Goal: Information Seeking & Learning: Learn about a topic

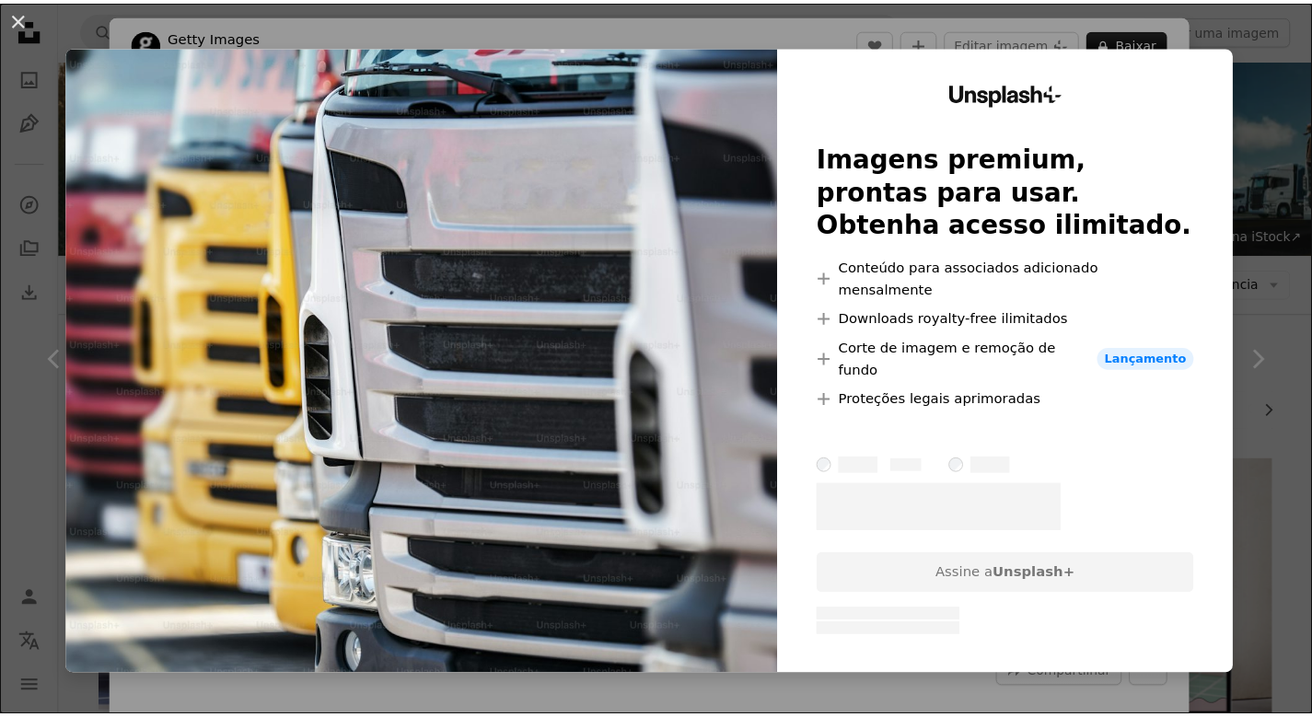
scroll to position [1988, 0]
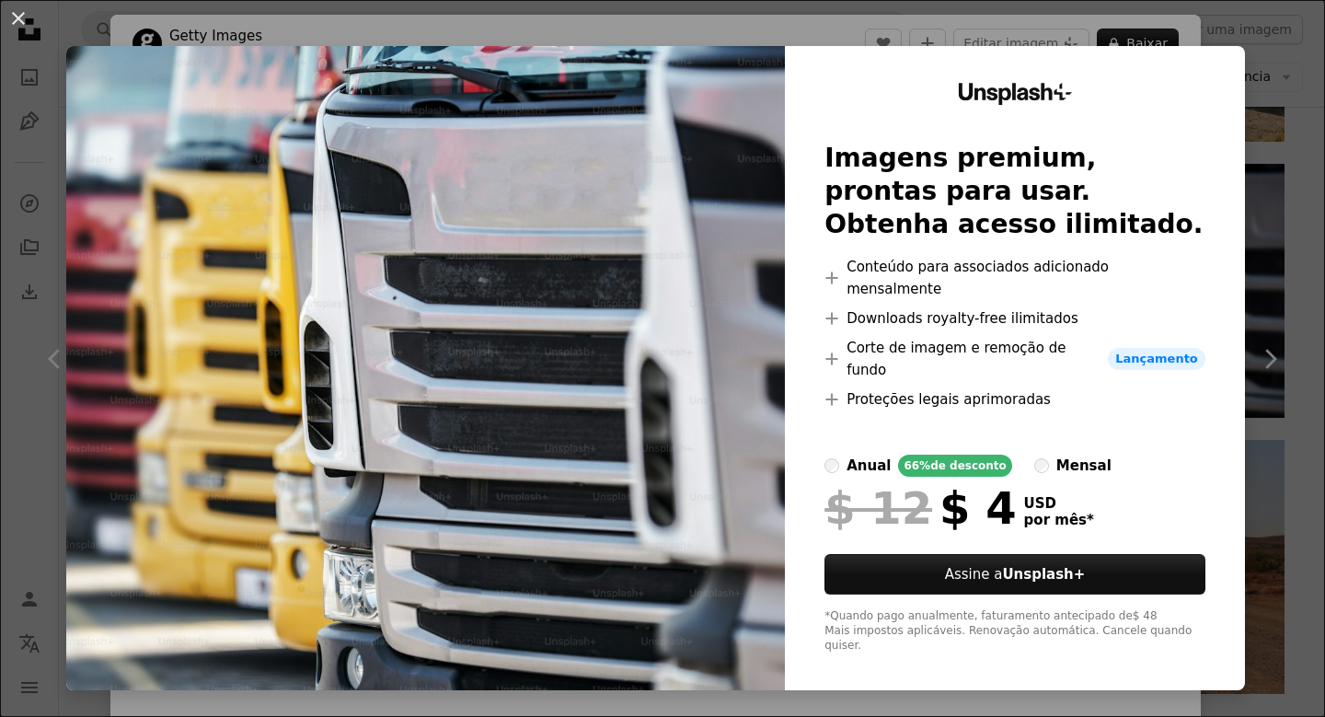
click at [1020, 33] on div "An X shape Unsplash+ Imagens premium, prontas para usar. Obtenha acesso ilimita…" at bounding box center [662, 358] width 1325 height 717
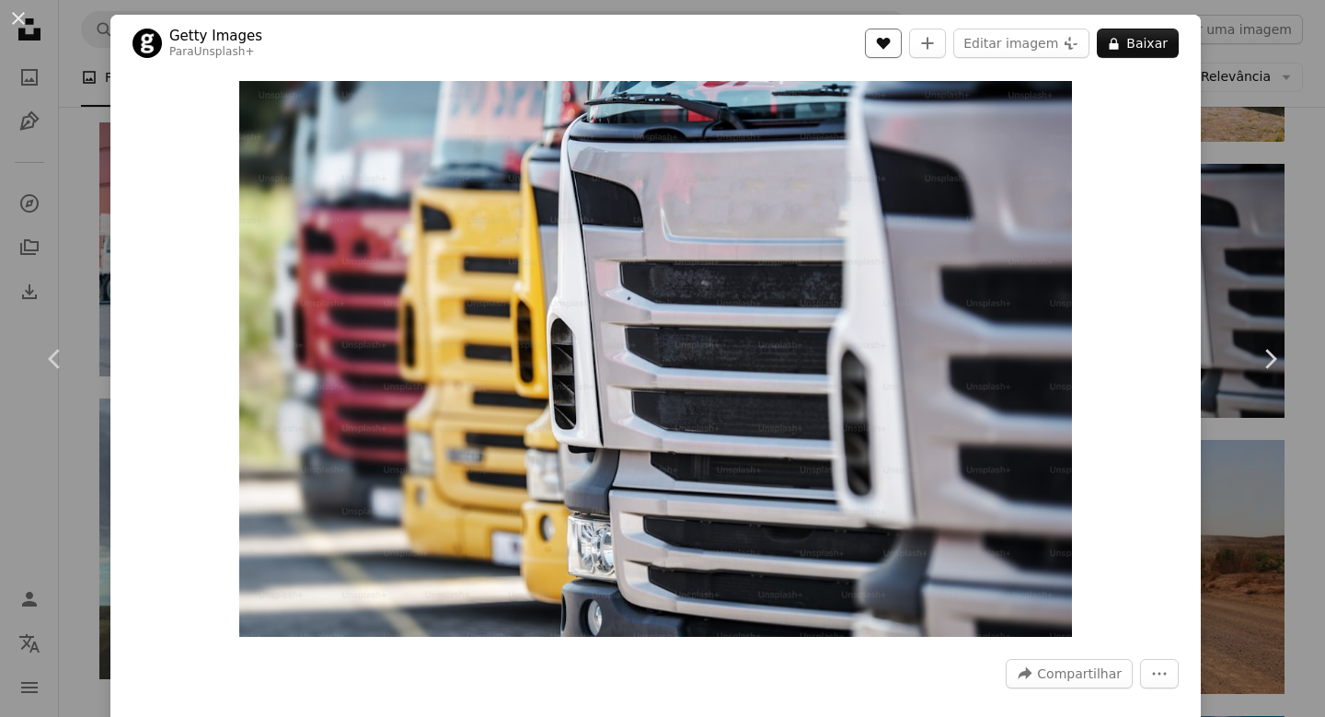
click at [877, 53] on button "A heart" at bounding box center [883, 43] width 37 height 29
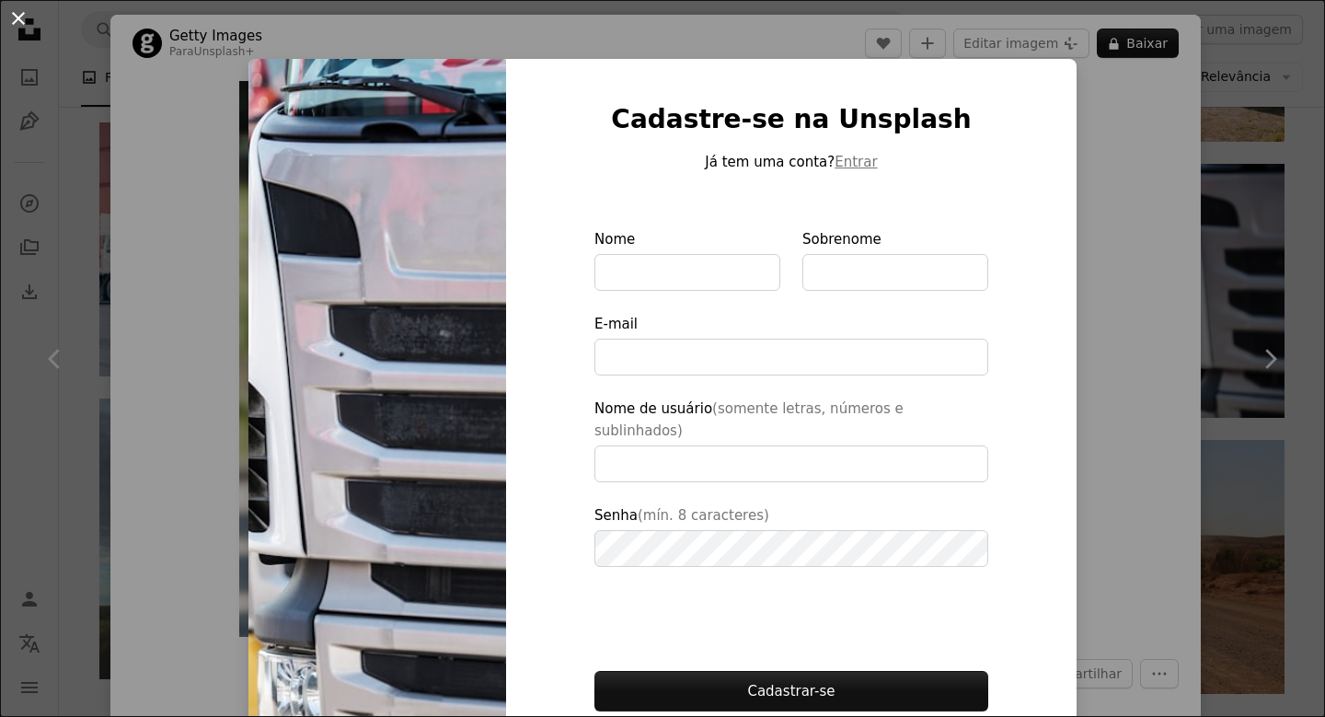
click at [23, 17] on button "An X shape" at bounding box center [18, 18] width 22 height 22
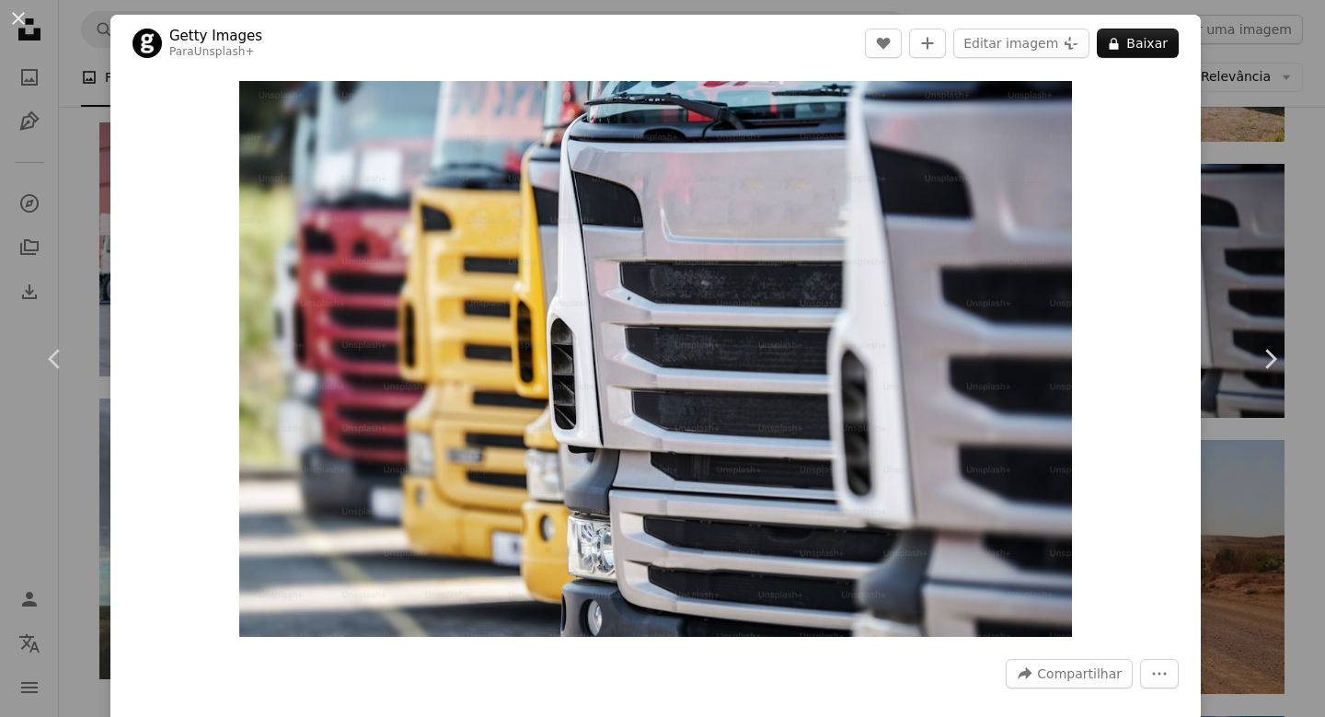
click at [1216, 126] on div "An X shape Chevron left Chevron right Getty Images Para Unsplash+ A heart A plu…" at bounding box center [662, 358] width 1325 height 717
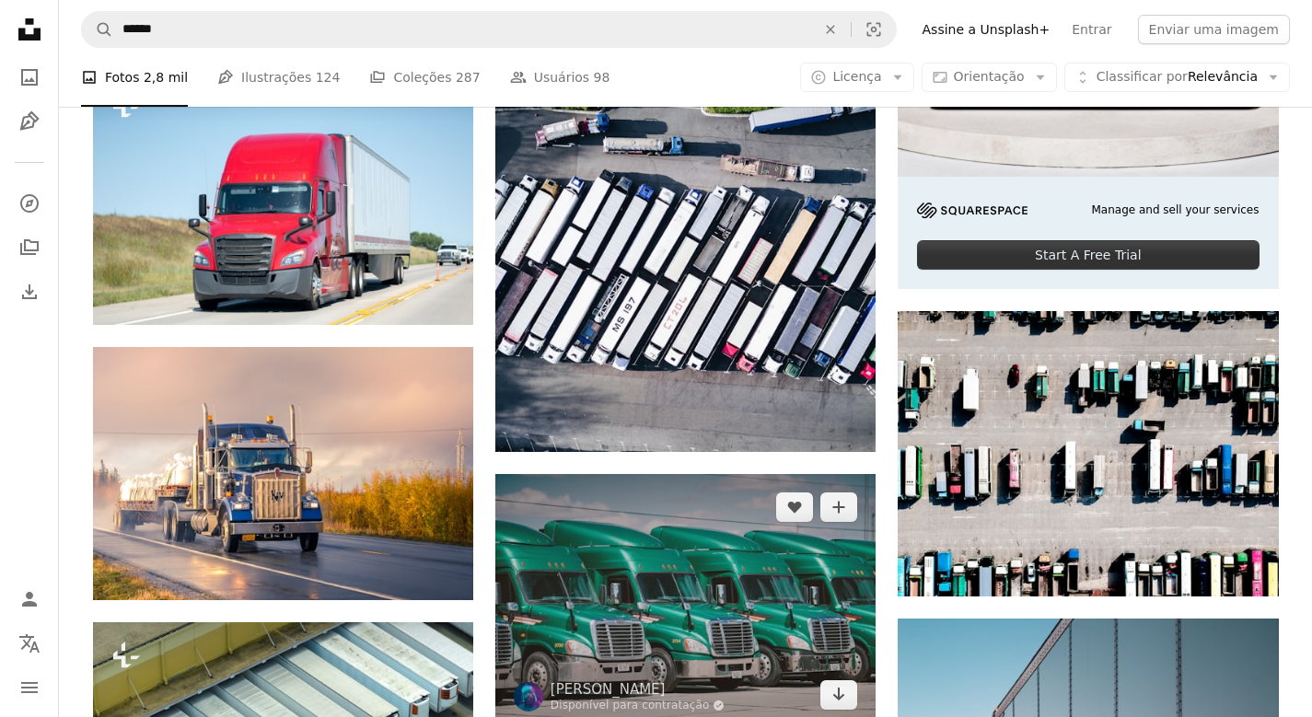
scroll to position [331, 0]
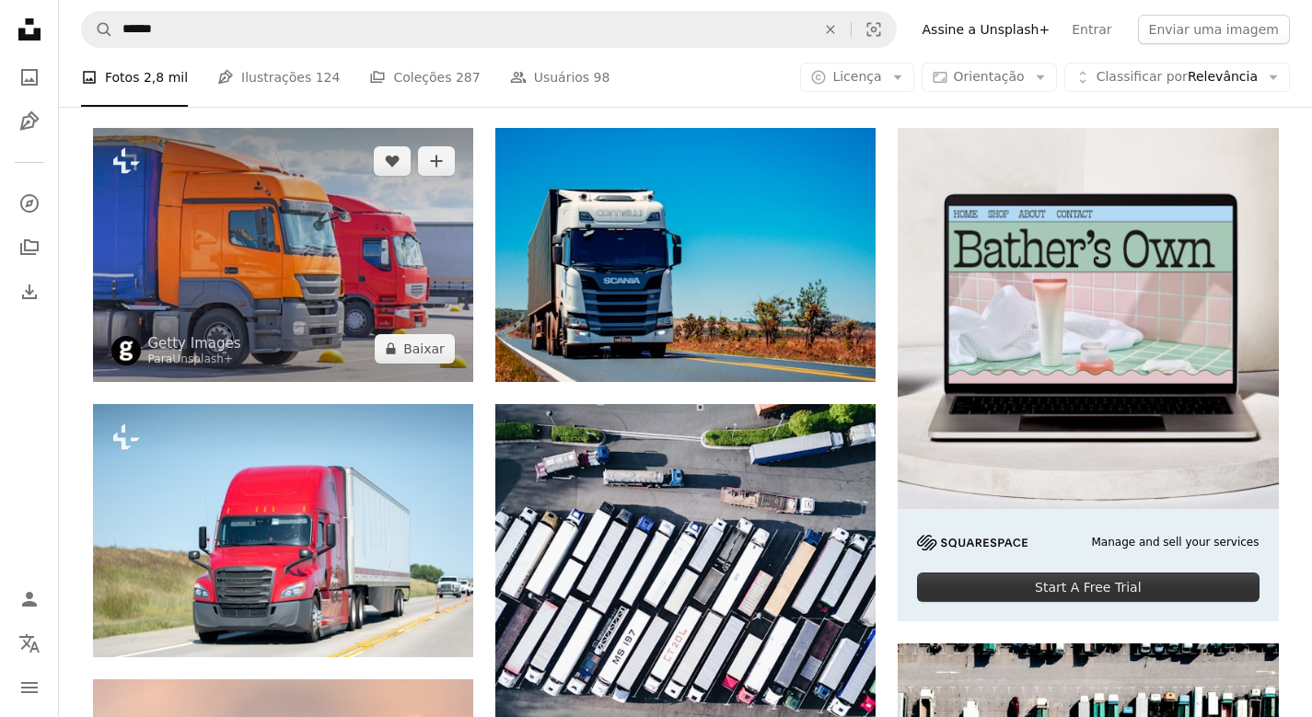
click at [405, 272] on img at bounding box center [283, 254] width 380 height 253
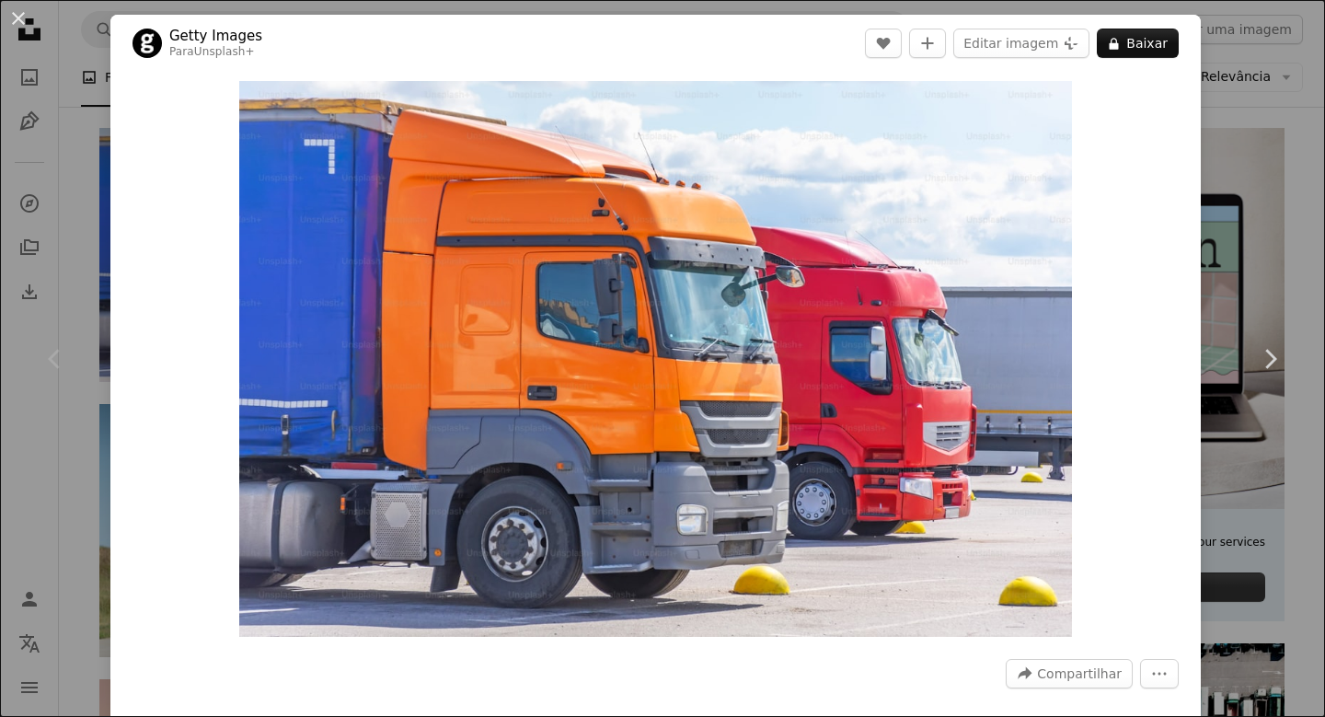
click at [1251, 160] on div "An X shape Chevron left Chevron right Getty Images Para Unsplash+ A heart A plu…" at bounding box center [662, 358] width 1325 height 717
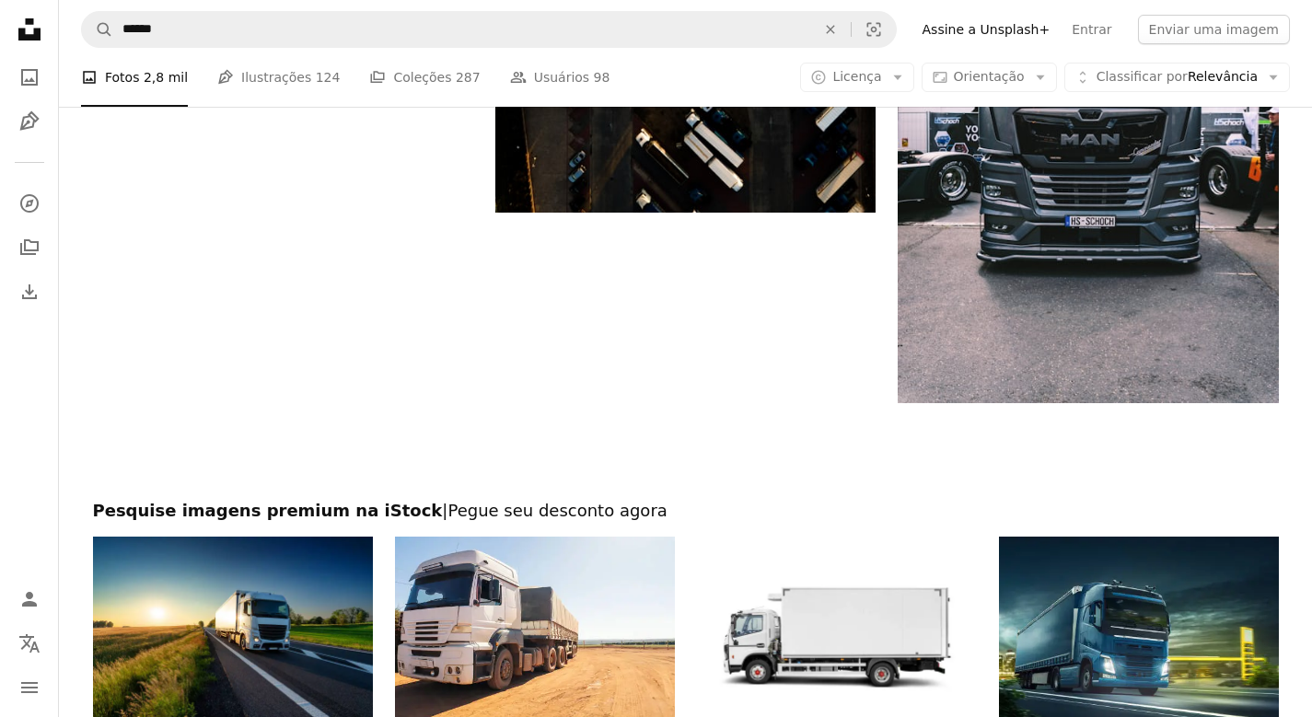
scroll to position [3314, 0]
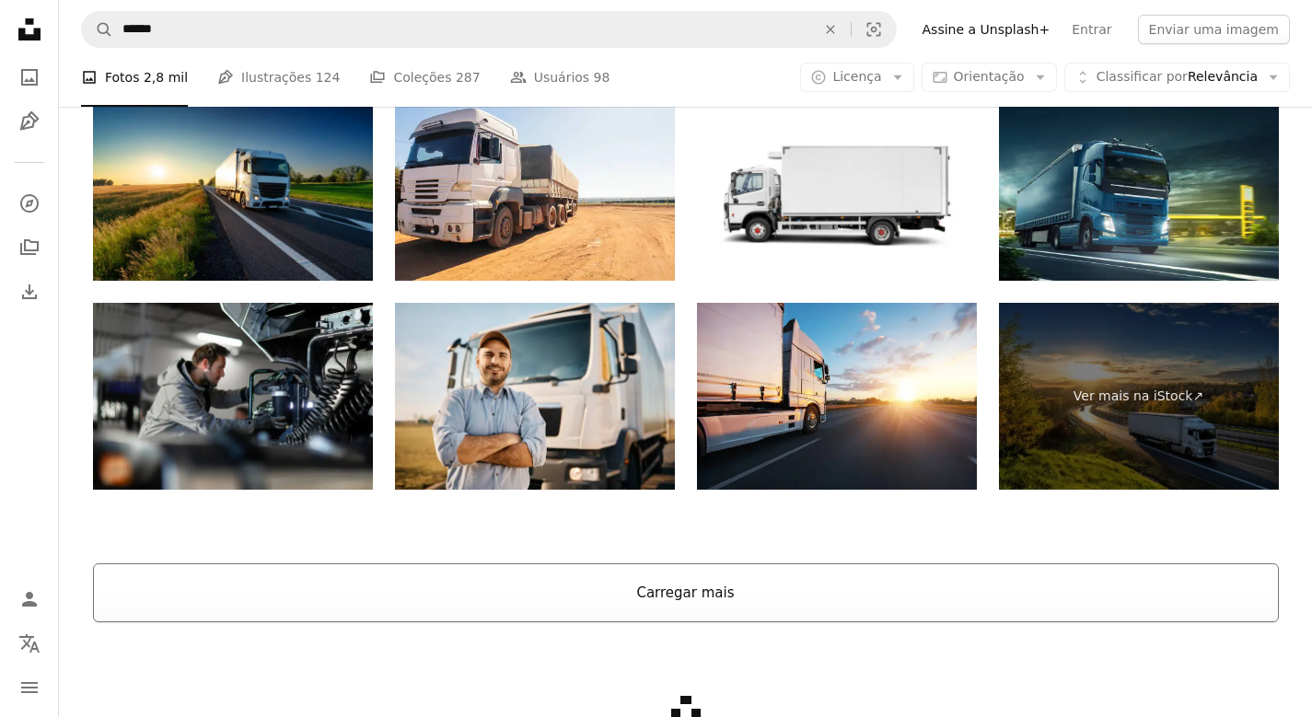
click at [652, 567] on button "Carregar mais" at bounding box center [686, 592] width 1186 height 59
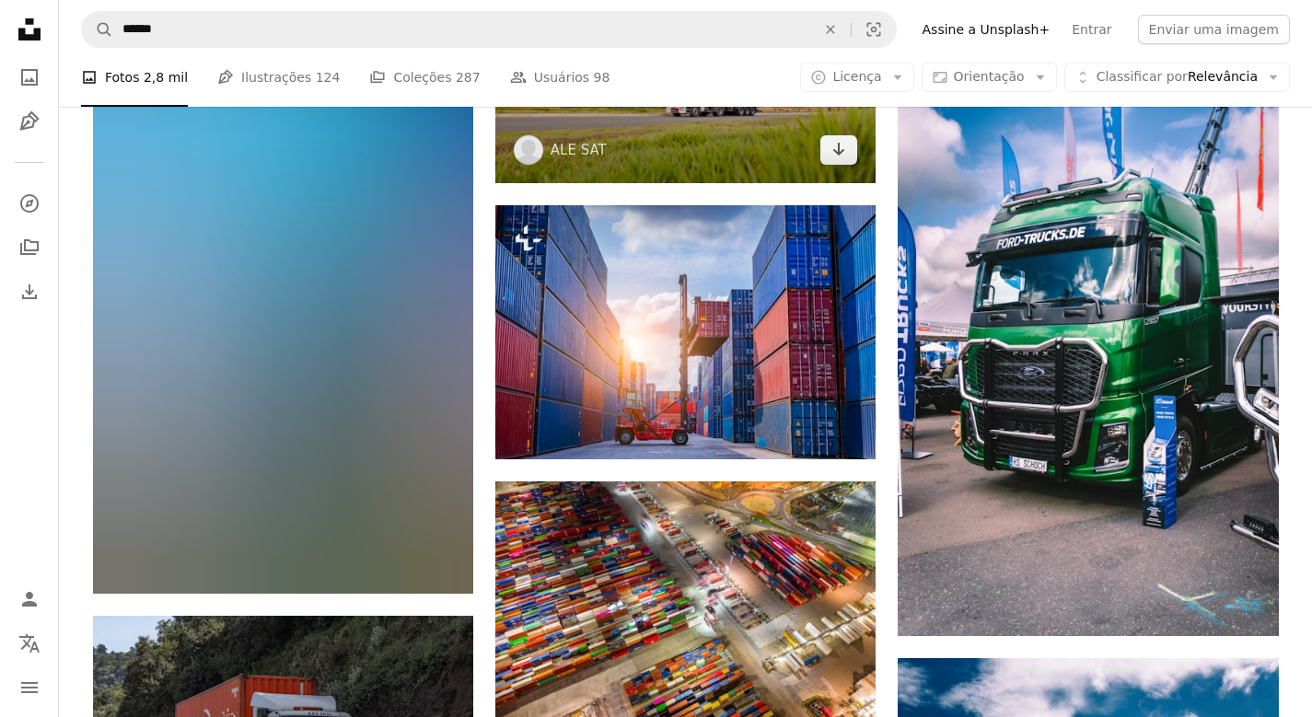
scroll to position [9830, 0]
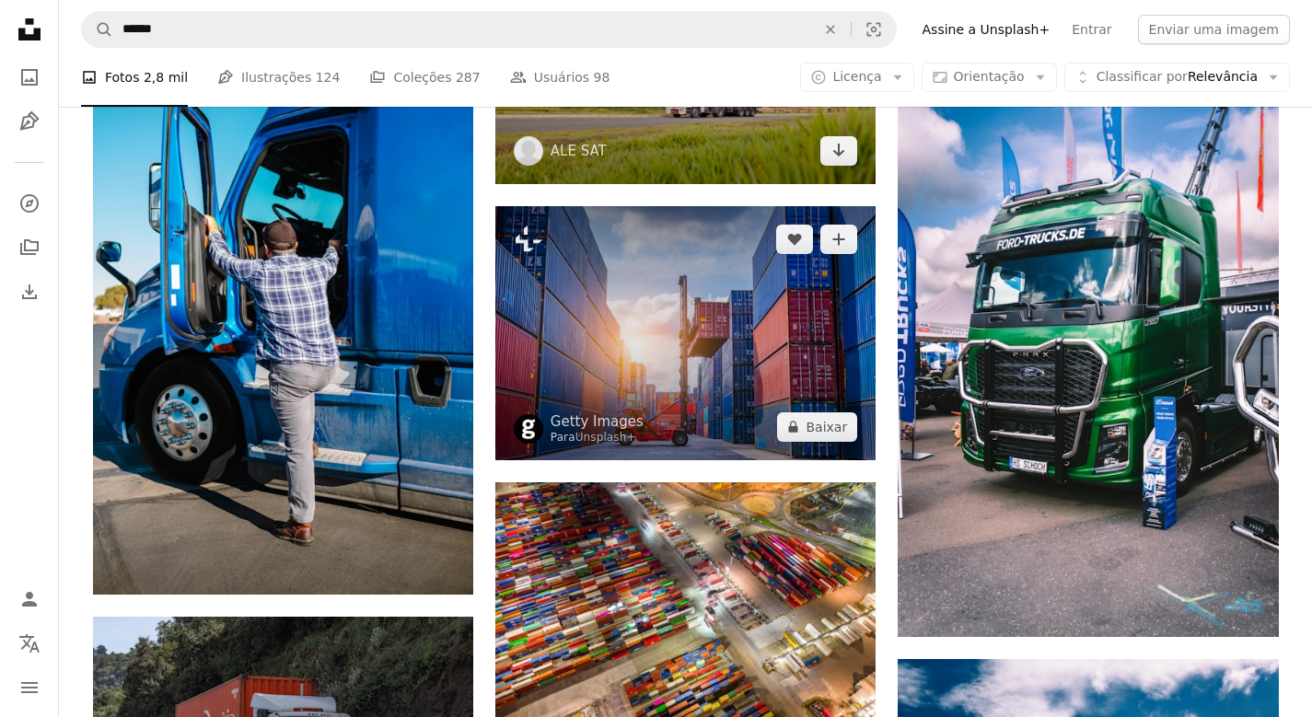
click at [645, 290] on img at bounding box center [685, 332] width 380 height 253
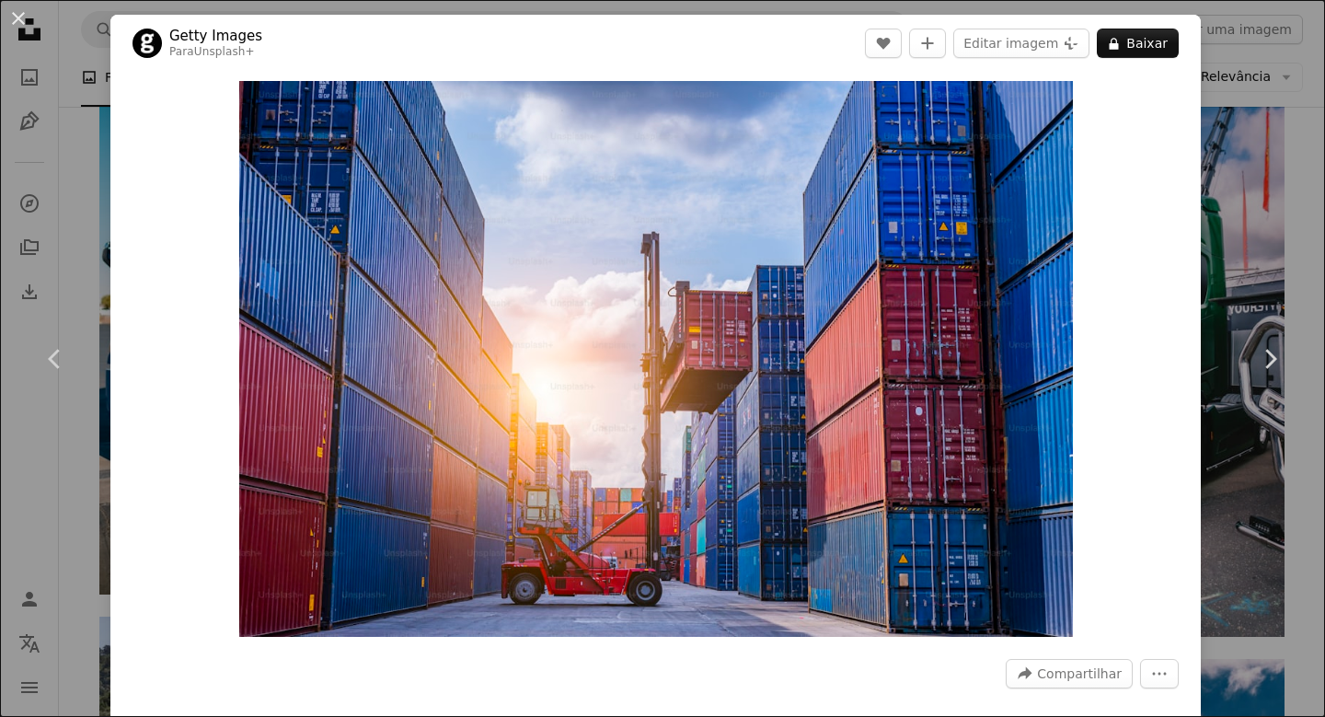
click at [1161, 209] on div "Zoom in" at bounding box center [655, 359] width 1091 height 574
click at [1211, 209] on div "An X shape Chevron left Chevron right Getty Images Para Unsplash+ A heart A plu…" at bounding box center [662, 358] width 1325 height 717
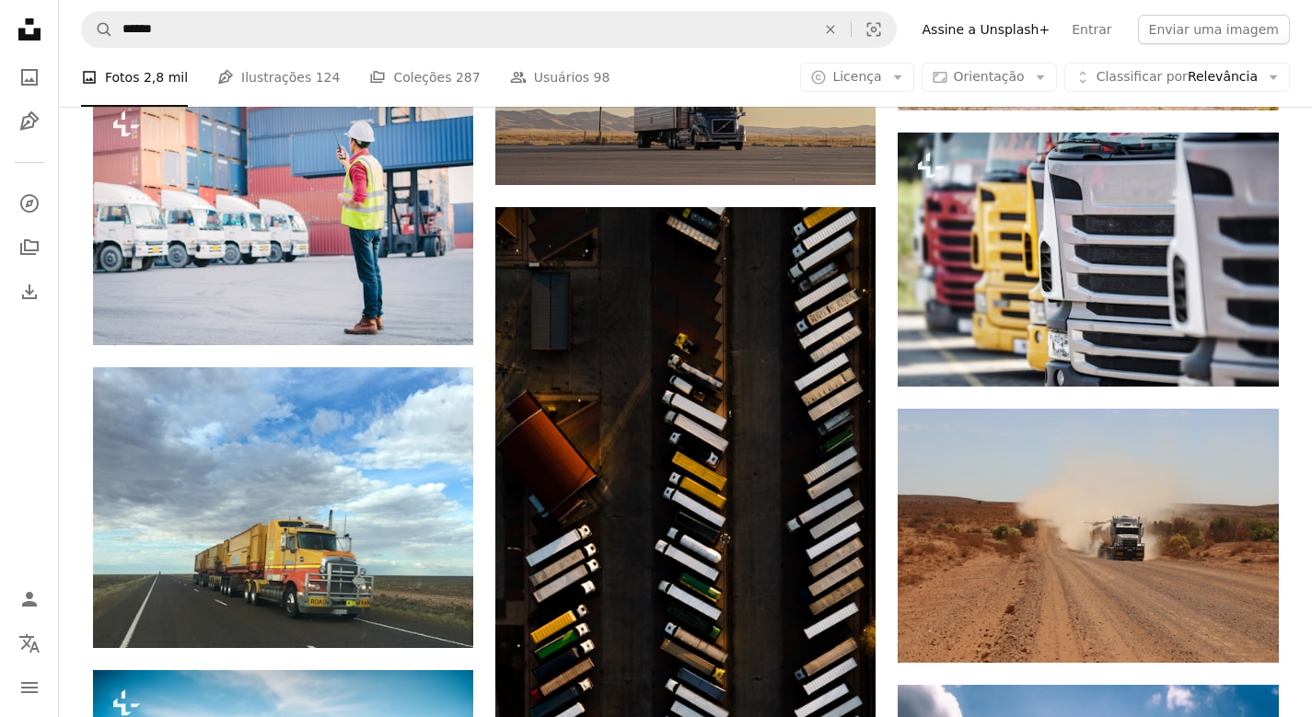
scroll to position [1767, 0]
